Goal: Task Accomplishment & Management: Use online tool/utility

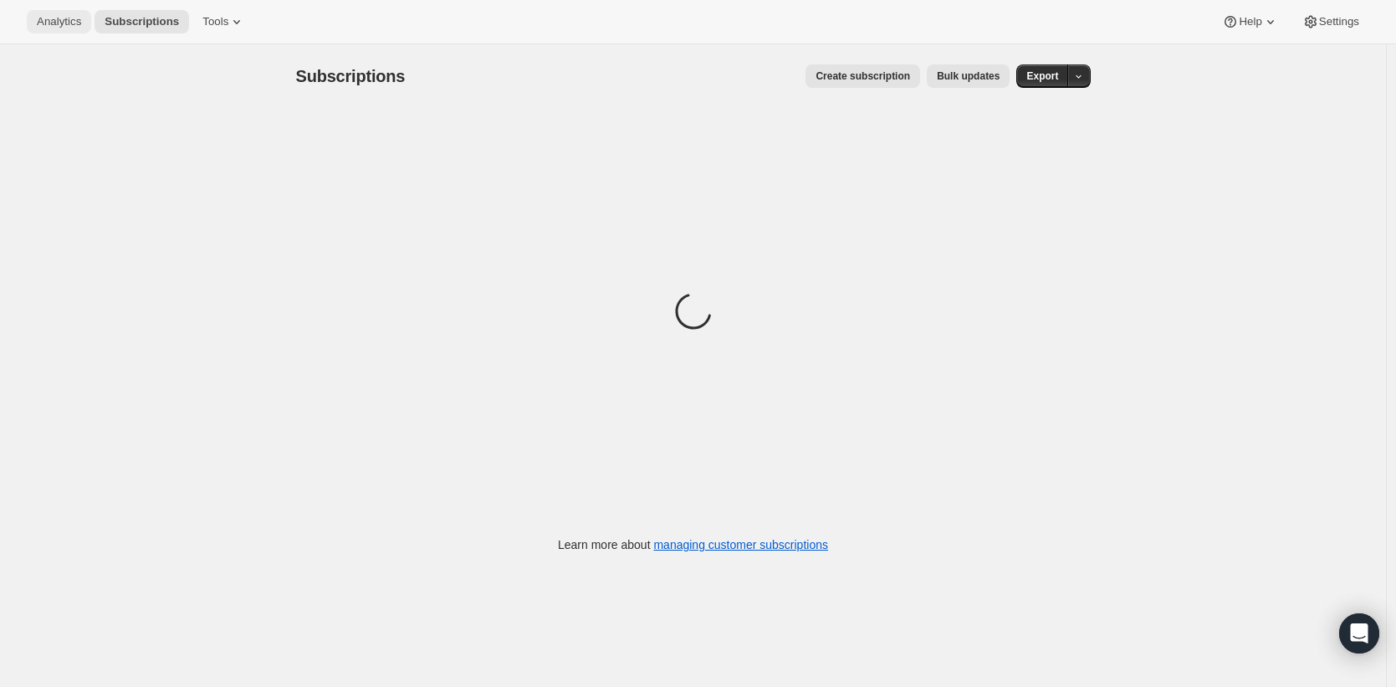
click at [66, 23] on span "Analytics" at bounding box center [59, 21] width 44 height 13
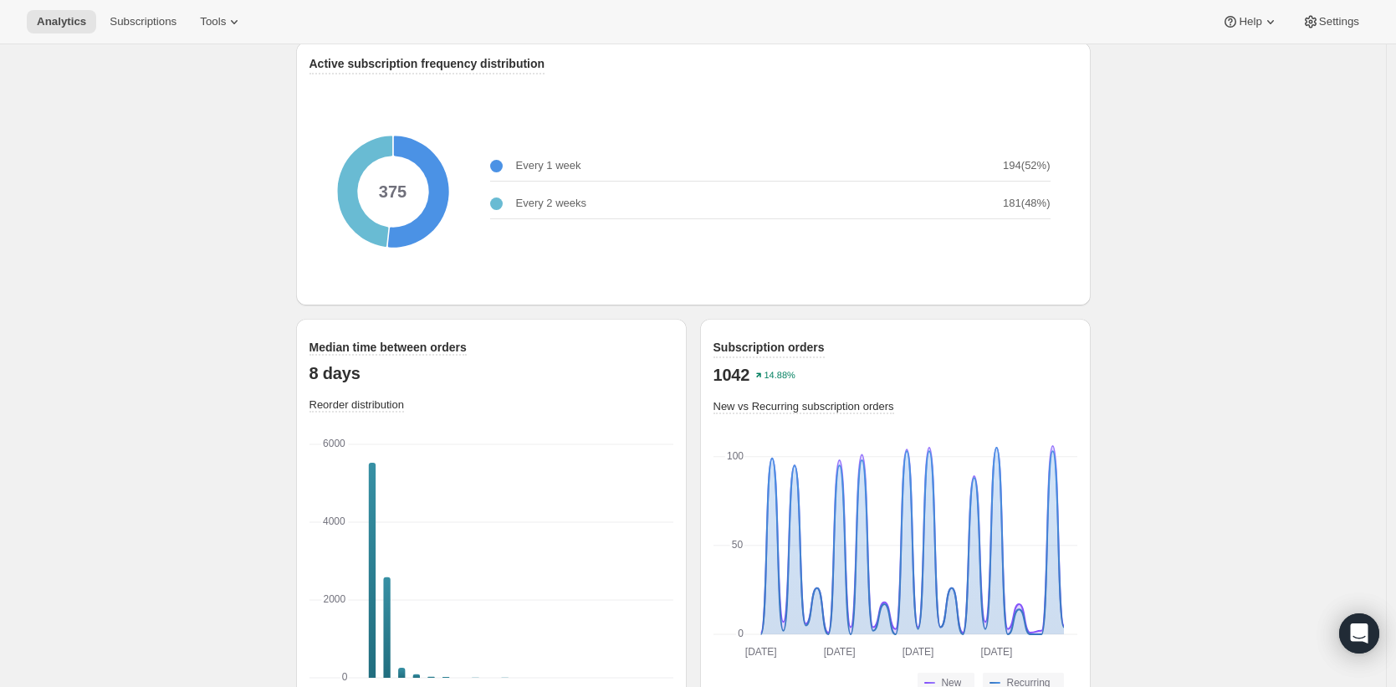
scroll to position [2159, 0]
